Goal: Transaction & Acquisition: Download file/media

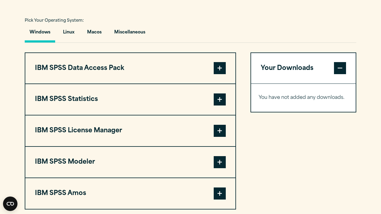
scroll to position [439, 0]
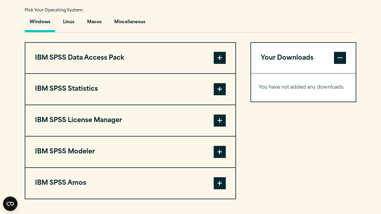
click at [221, 95] on span at bounding box center [220, 89] width 12 height 12
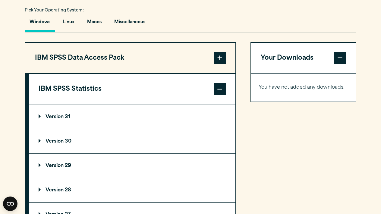
click at [221, 95] on span at bounding box center [220, 89] width 12 height 12
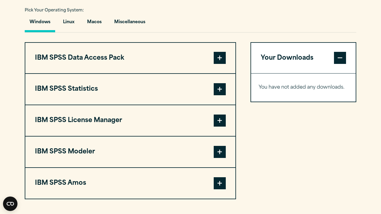
click at [218, 127] on span at bounding box center [220, 121] width 12 height 12
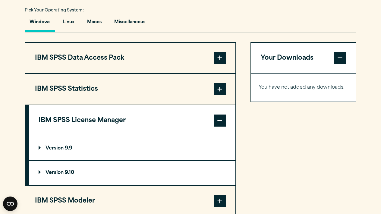
click at [218, 127] on span at bounding box center [220, 121] width 12 height 12
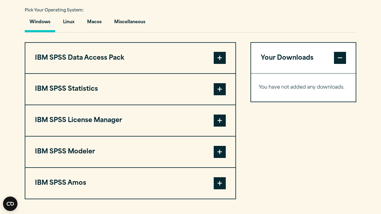
click at [220, 95] on span at bounding box center [220, 89] width 12 height 12
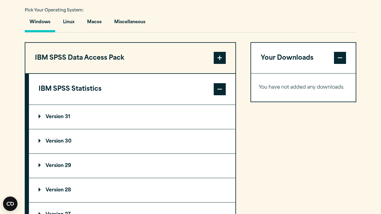
scroll to position [445, 0]
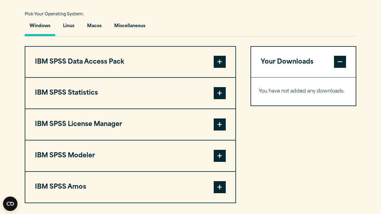
scroll to position [440, 0]
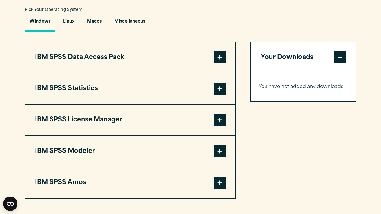
click at [221, 95] on span at bounding box center [220, 89] width 12 height 12
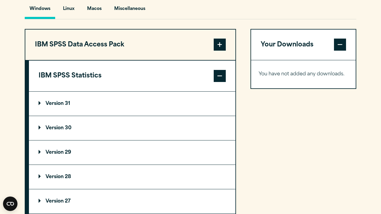
scroll to position [455, 0]
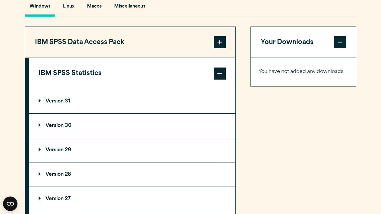
click at [88, 113] on summary "Version 31" at bounding box center [132, 101] width 207 height 24
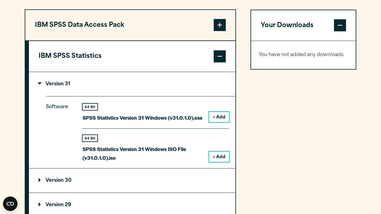
scroll to position [478, 0]
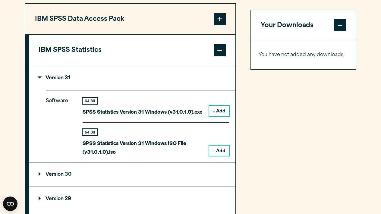
click at [223, 116] on button "+ Add" at bounding box center [219, 111] width 20 height 10
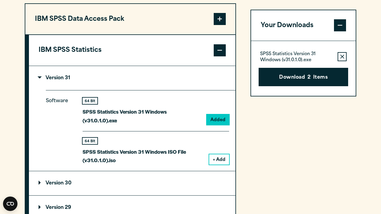
click at [220, 165] on button "+ Add" at bounding box center [219, 159] width 20 height 10
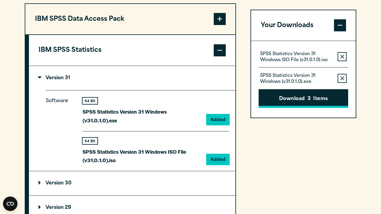
click at [306, 106] on button "Download 3 Items" at bounding box center [304, 99] width 90 height 19
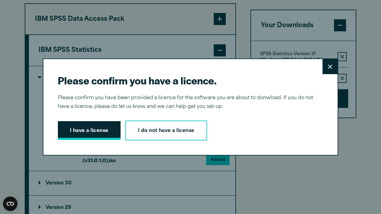
click at [79, 132] on button "I have a license" at bounding box center [89, 130] width 63 height 19
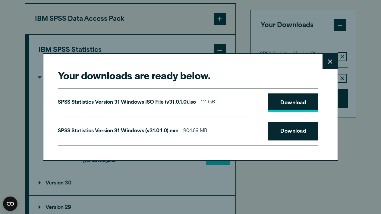
click at [304, 102] on link "Download" at bounding box center [294, 103] width 50 height 19
click at [285, 127] on link "Download" at bounding box center [294, 131] width 50 height 19
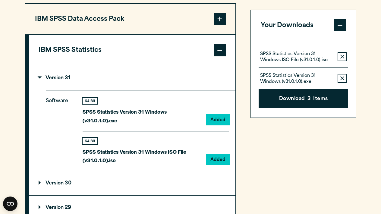
click at [317, 176] on div "Your downloads are ready below. Close SPSS Statistics Version 31 Windows ISO Fi…" at bounding box center [190, 107] width 381 height 214
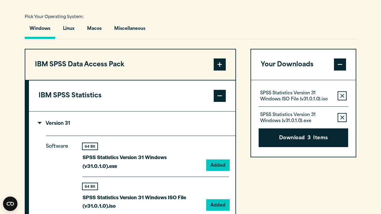
scroll to position [429, 0]
